Goal: Information Seeking & Learning: Learn about a topic

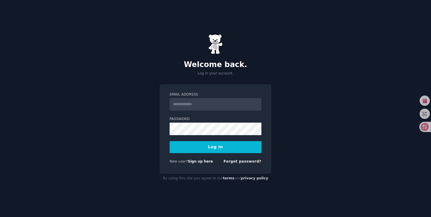
click at [232, 108] on input "Email Address" at bounding box center [216, 104] width 92 height 13
type input "**********"
click at [221, 135] on form "**********" at bounding box center [216, 129] width 92 height 74
click at [223, 147] on button "Log In" at bounding box center [216, 147] width 92 height 12
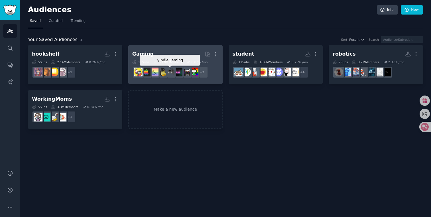
click at [170, 73] on img at bounding box center [170, 72] width 9 height 9
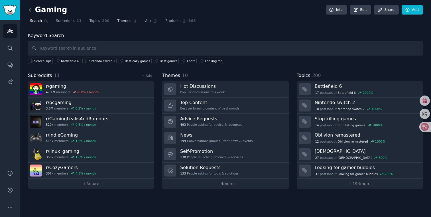
click at [129, 26] on link "Themes" at bounding box center [128, 23] width 24 height 12
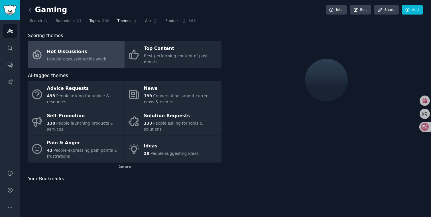
click at [94, 24] on link "Topics 200" at bounding box center [100, 23] width 24 height 12
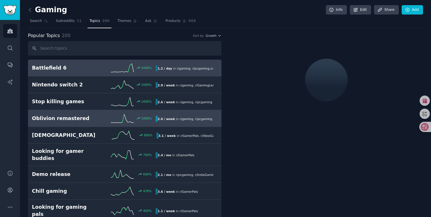
scroll to position [11, 0]
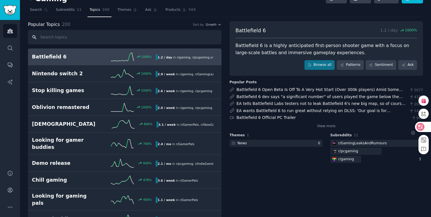
click at [423, 128] on icon at bounding box center [421, 127] width 5 height 5
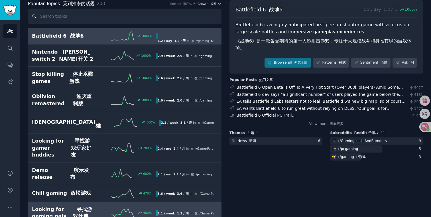
scroll to position [0, 0]
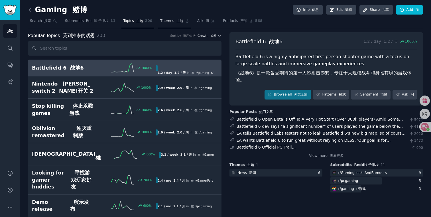
click at [170, 19] on span "Themes 主题" at bounding box center [171, 21] width 23 height 5
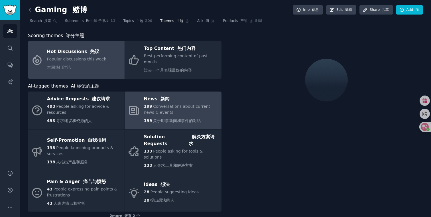
scroll to position [6, 0]
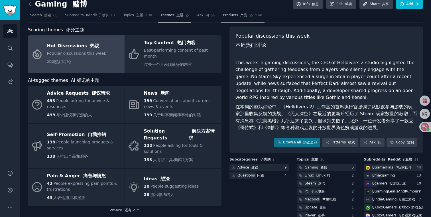
click at [236, 11] on link "Products 产品 568" at bounding box center [242, 17] width 43 height 12
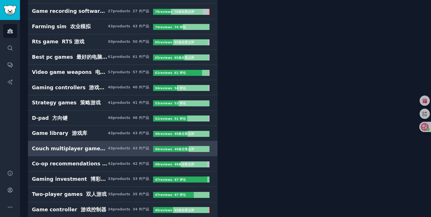
scroll to position [448, 0]
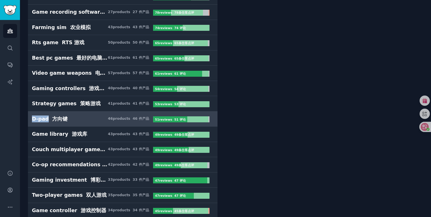
drag, startPoint x: 25, startPoint y: 118, endPoint x: 47, endPoint y: 118, distance: 22.0
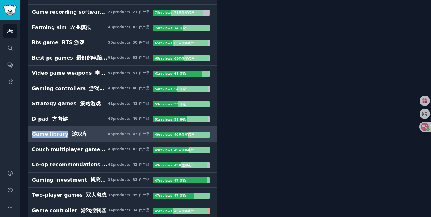
drag, startPoint x: 25, startPoint y: 134, endPoint x: 61, endPoint y: 133, distance: 36.6
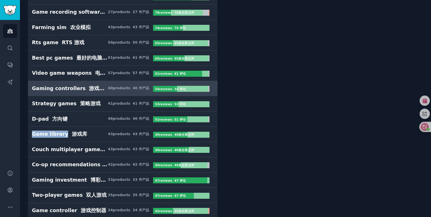
copy div "Game library"
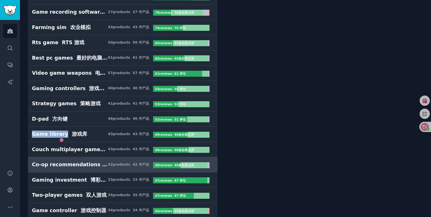
scroll to position [469, 0]
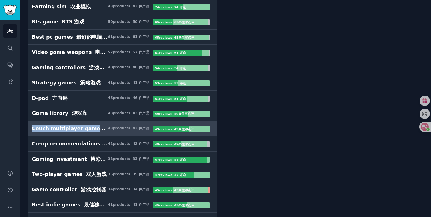
drag, startPoint x: 25, startPoint y: 129, endPoint x: 91, endPoint y: 128, distance: 66.5
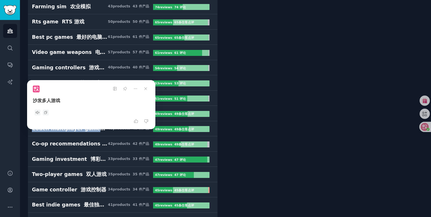
copy div "Couch multiplayer games"
